Goal: Information Seeking & Learning: Learn about a topic

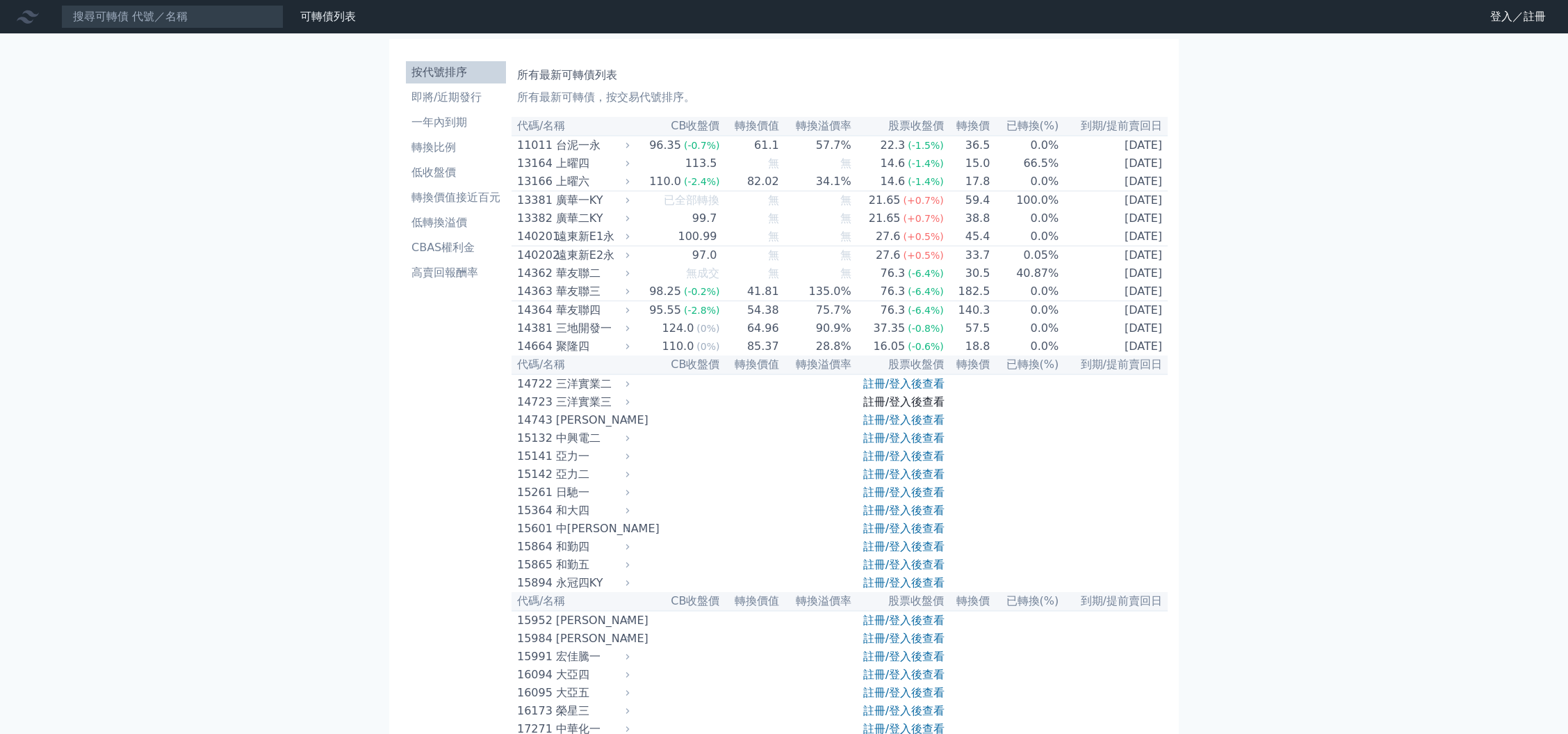
click at [907, 408] on link "註冊/登入後查看" at bounding box center [903, 401] width 81 height 13
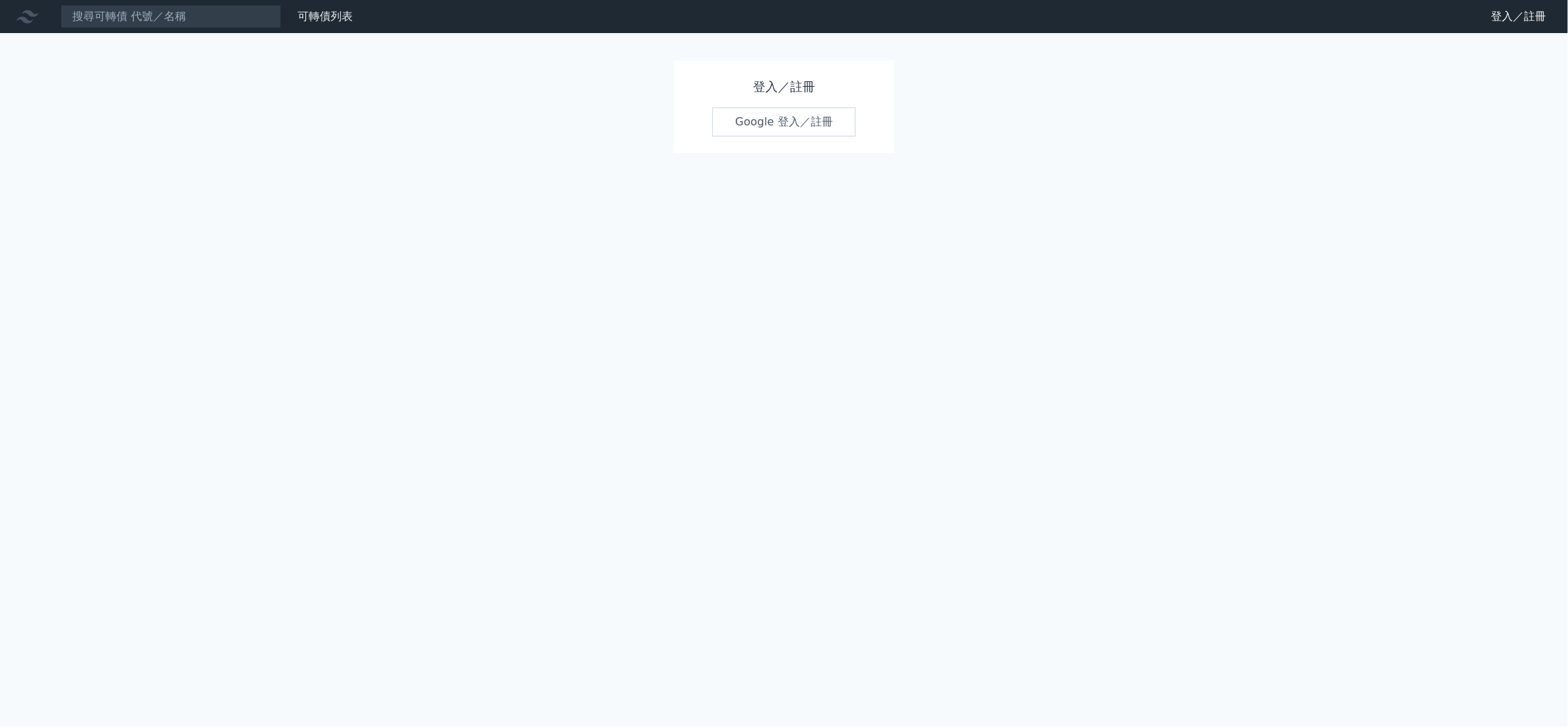
click at [793, 119] on link "Google 登入／註冊" at bounding box center [784, 122] width 143 height 29
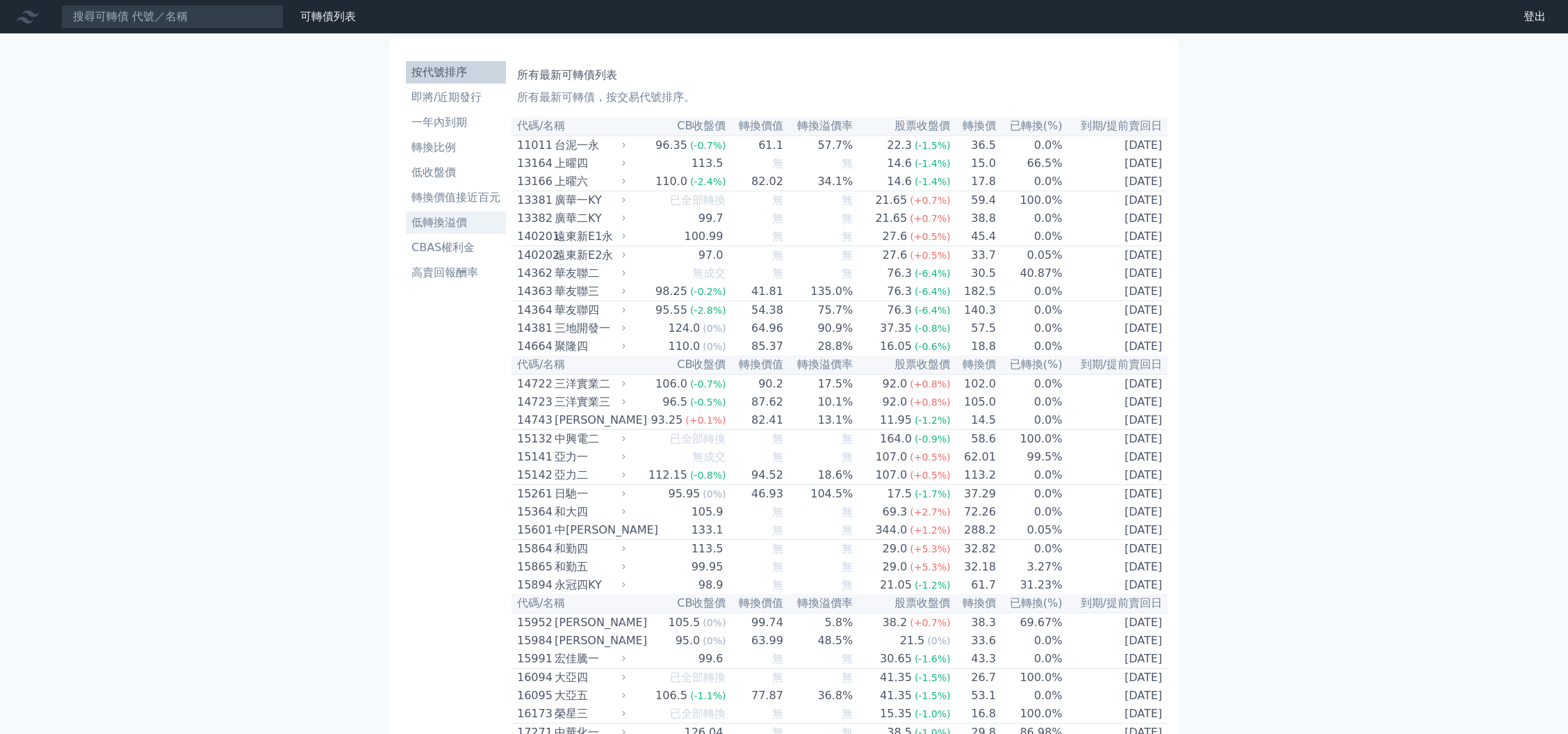
click at [447, 215] on li "低轉換溢價" at bounding box center [455, 222] width 100 height 17
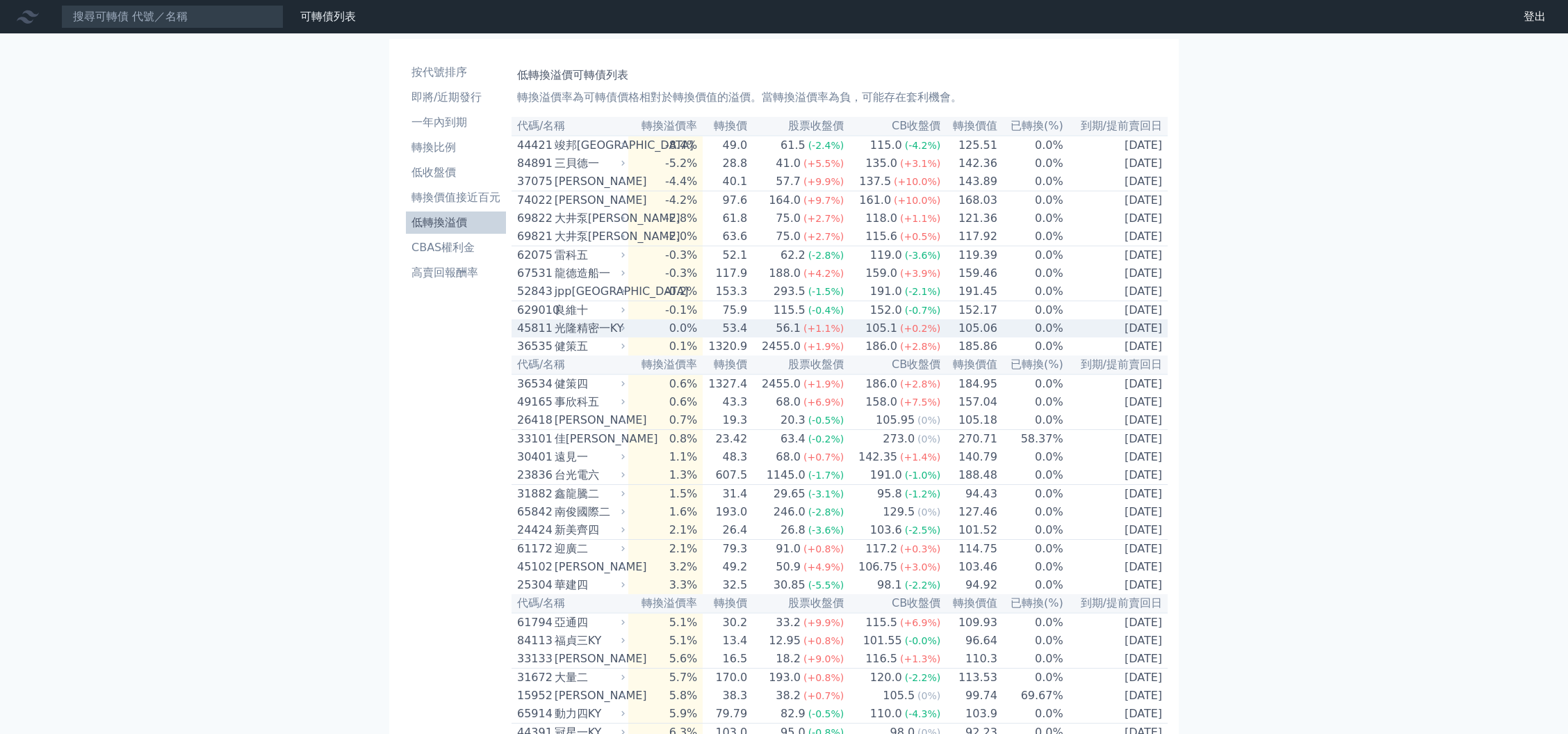
click at [801, 337] on div "56.1" at bounding box center [788, 328] width 31 height 17
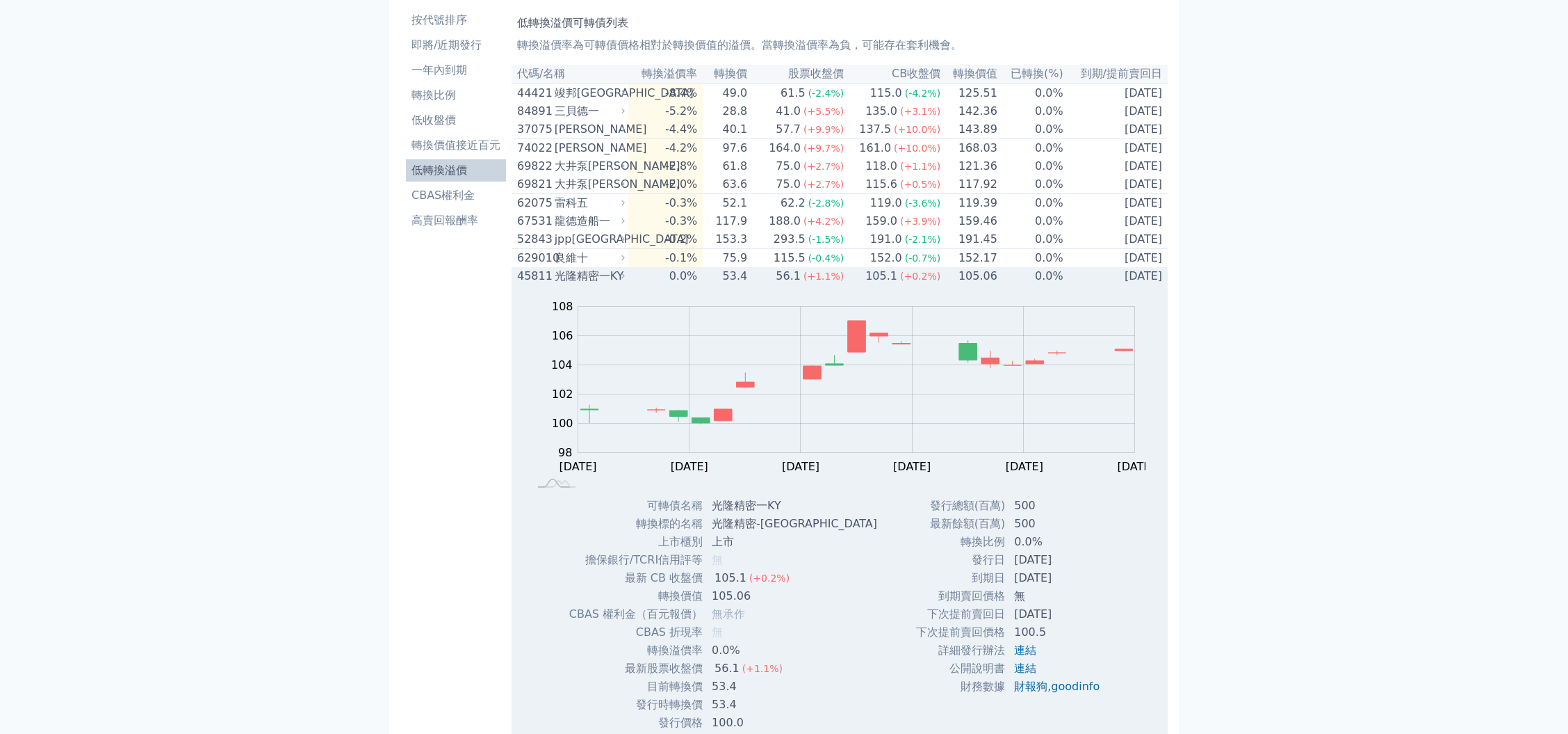
scroll to position [93, 0]
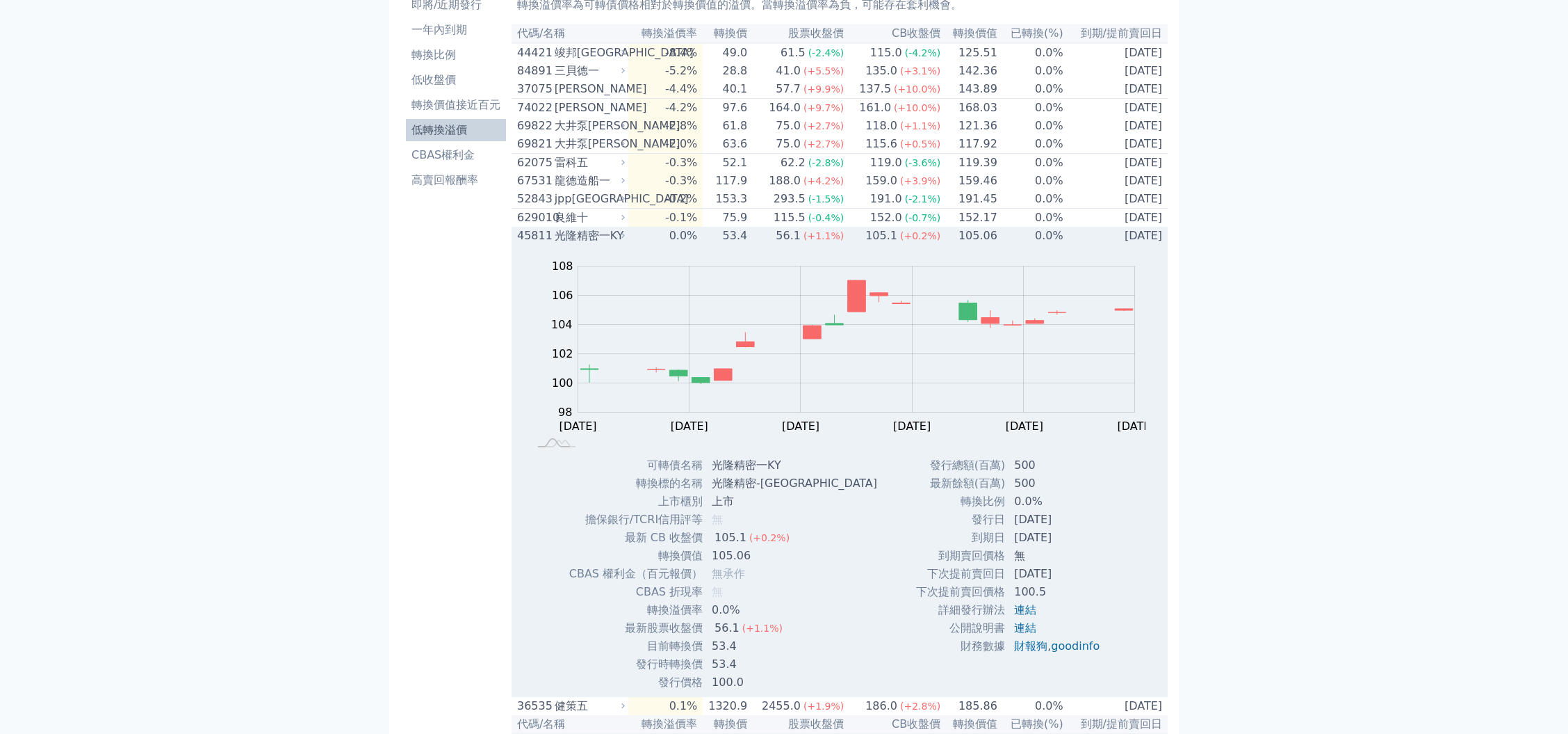
drag, startPoint x: 1038, startPoint y: 479, endPoint x: 1048, endPoint y: 482, distance: 10.4
click at [1048, 474] on td "500" at bounding box center [1058, 465] width 105 height 18
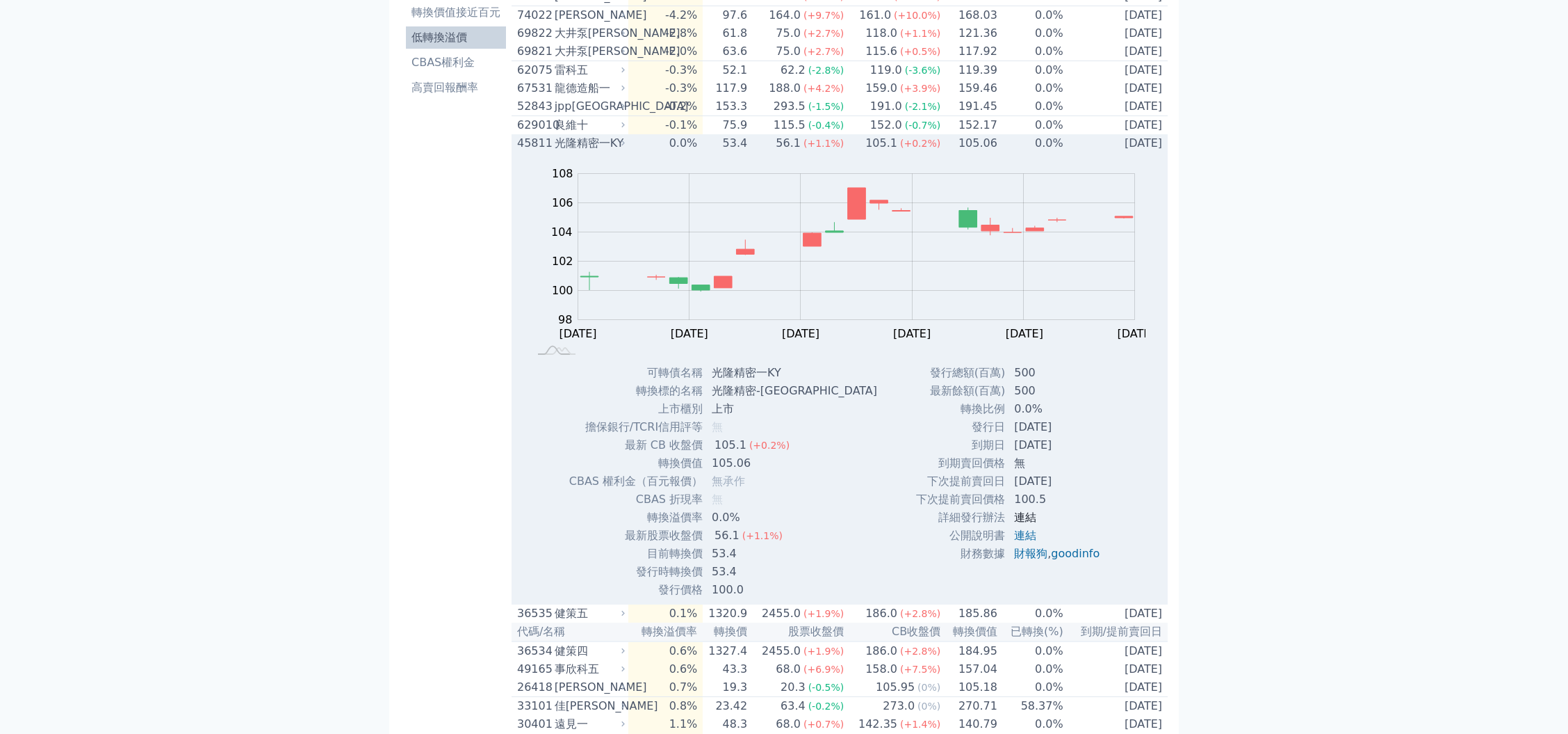
click at [1025, 524] on link "連結" at bounding box center [1025, 517] width 23 height 13
drag, startPoint x: 1030, startPoint y: 389, endPoint x: 1011, endPoint y: 394, distance: 19.6
click at [1011, 382] on td "500" at bounding box center [1058, 372] width 105 height 18
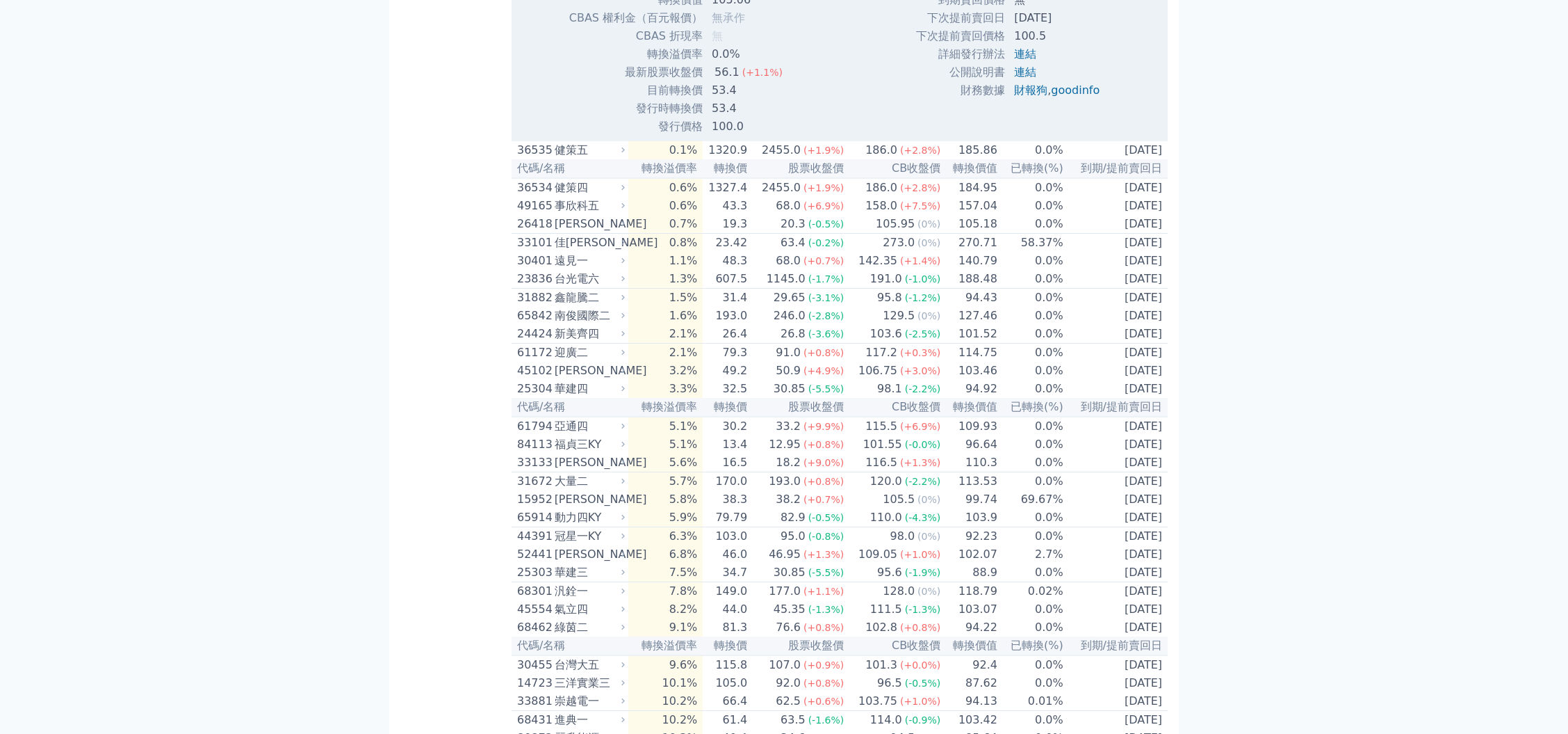
scroll to position [649, 0]
